Goal: Find specific page/section: Find specific page/section

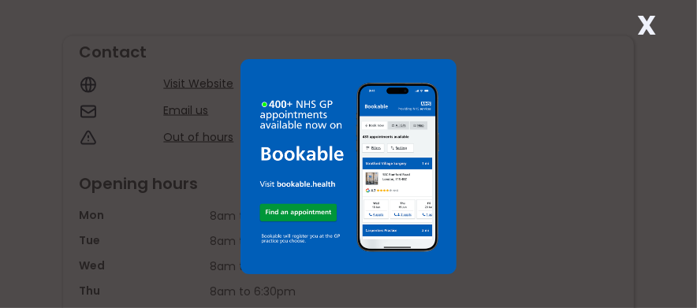
scroll to position [1340, 0]
click at [197, 76] on div "X" at bounding box center [348, 154] width 697 height 308
click at [508, 186] on div "X" at bounding box center [348, 154] width 697 height 308
click at [211, 70] on div "X" at bounding box center [348, 154] width 697 height 308
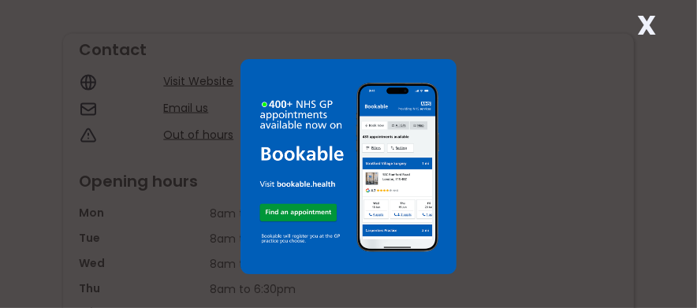
click at [211, 72] on div "X" at bounding box center [348, 154] width 697 height 308
click at [209, 76] on div "X" at bounding box center [348, 154] width 697 height 308
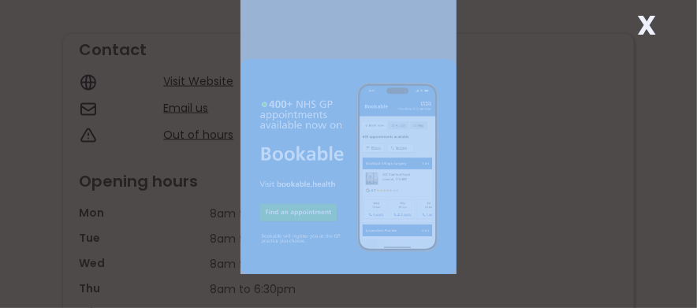
click at [209, 76] on div "X" at bounding box center [348, 154] width 697 height 308
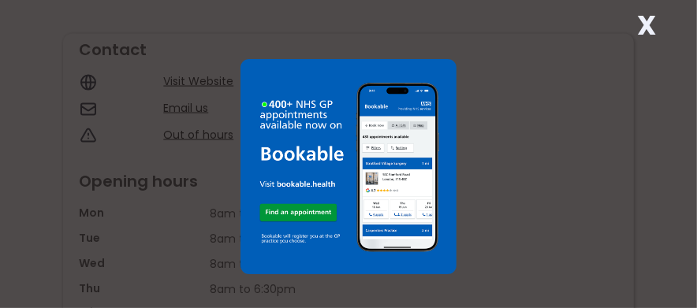
click at [209, 76] on div "X" at bounding box center [348, 154] width 697 height 308
click at [435, 256] on img at bounding box center [348, 167] width 216 height 216
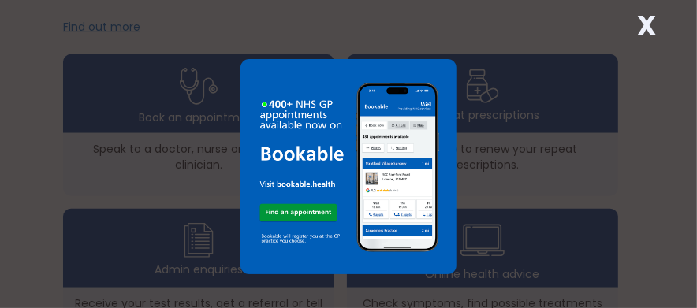
scroll to position [551, 0]
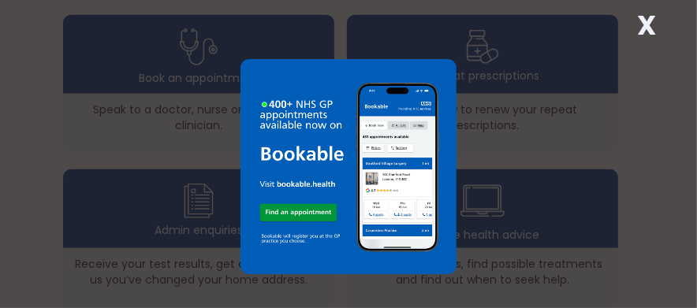
click at [655, 28] on strong "X" at bounding box center [646, 25] width 19 height 38
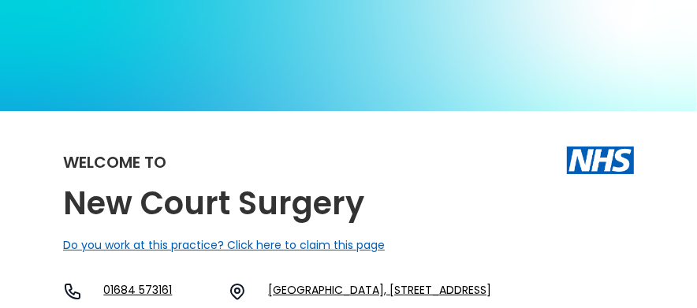
scroll to position [0, 0]
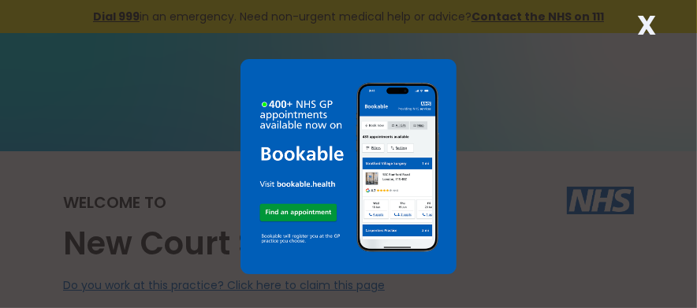
click at [653, 26] on strong "X" at bounding box center [646, 25] width 19 height 38
